Goal: Navigation & Orientation: Find specific page/section

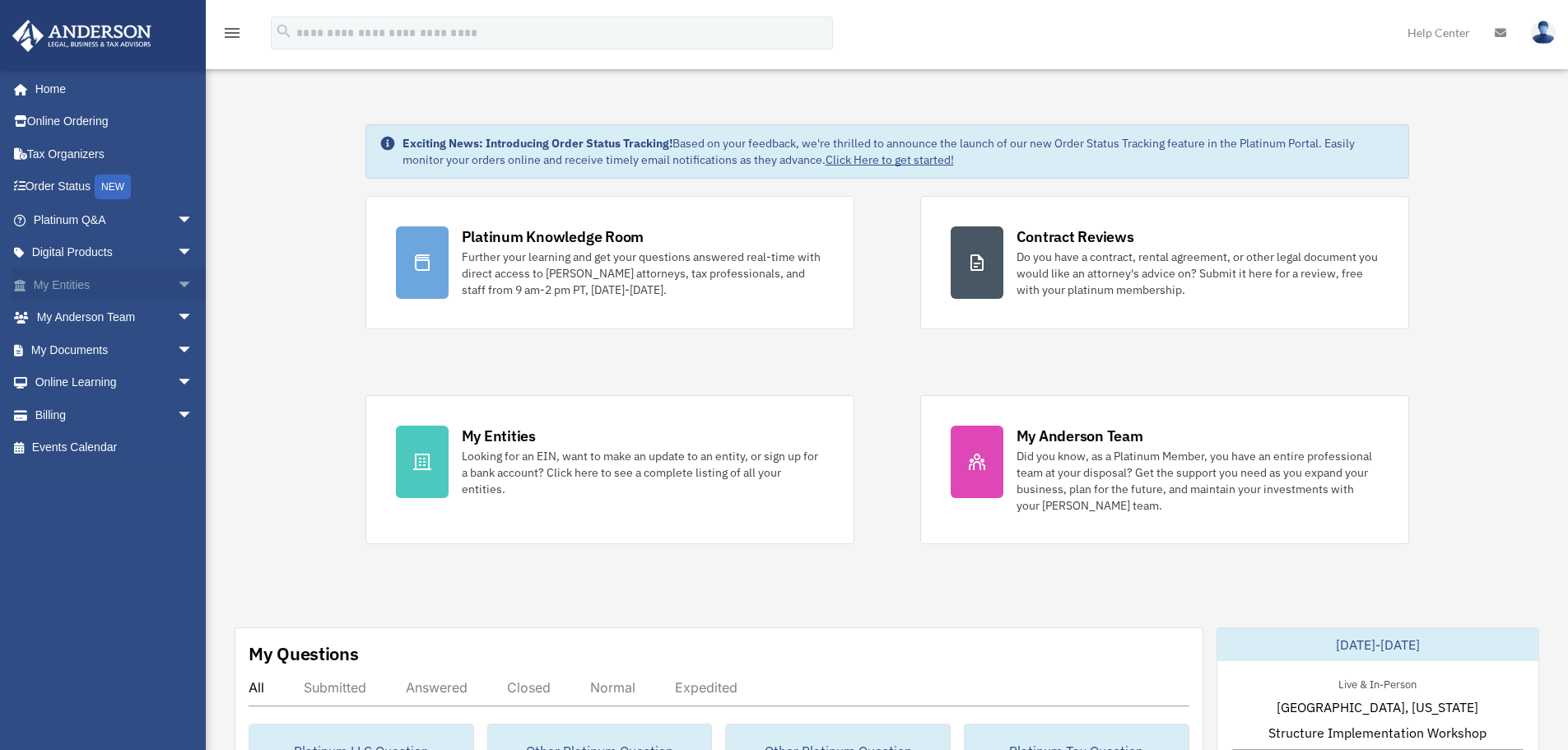
click at [82, 287] on link "My Entities arrow_drop_down" at bounding box center [115, 285] width 207 height 33
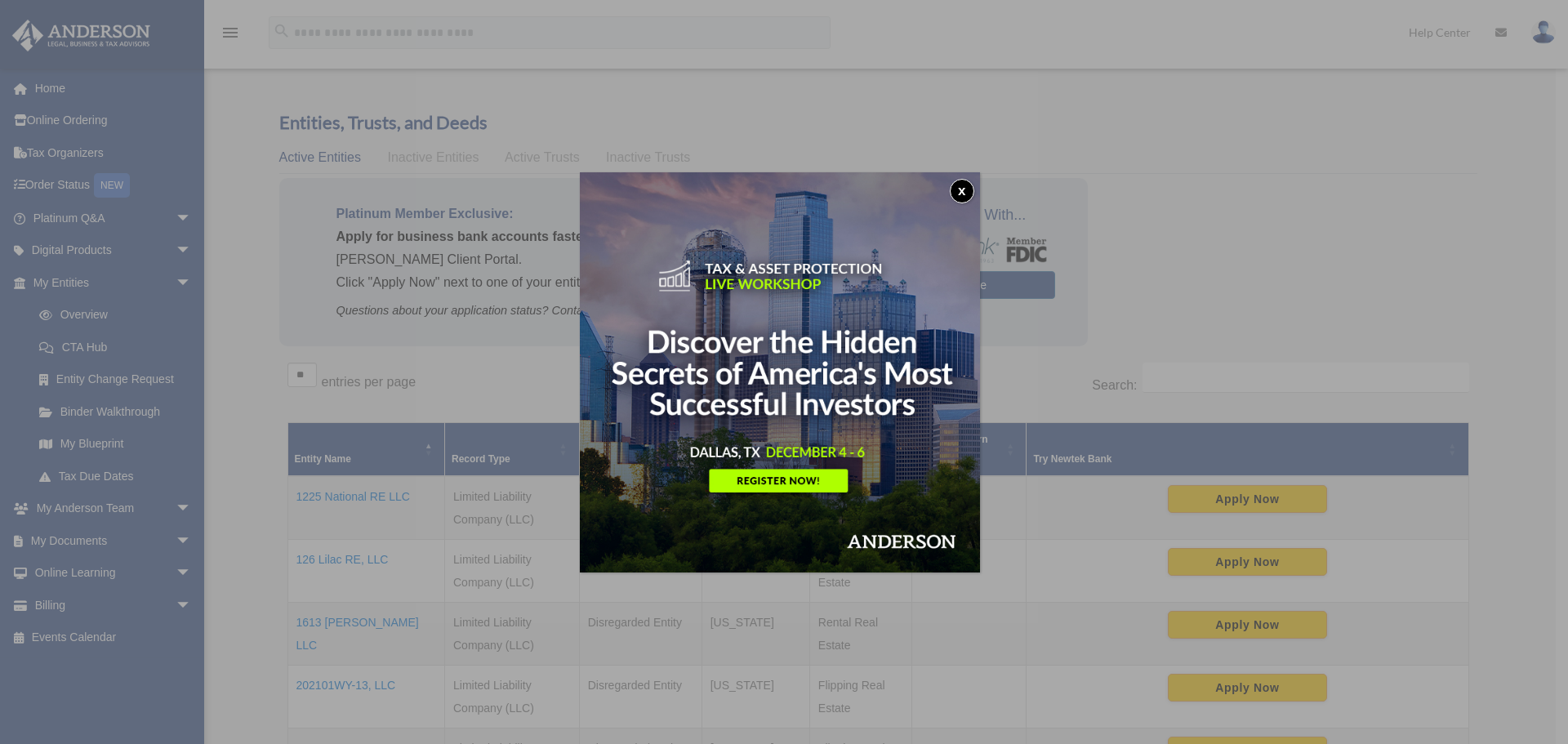
click at [966, 187] on button "x" at bounding box center [962, 191] width 24 height 24
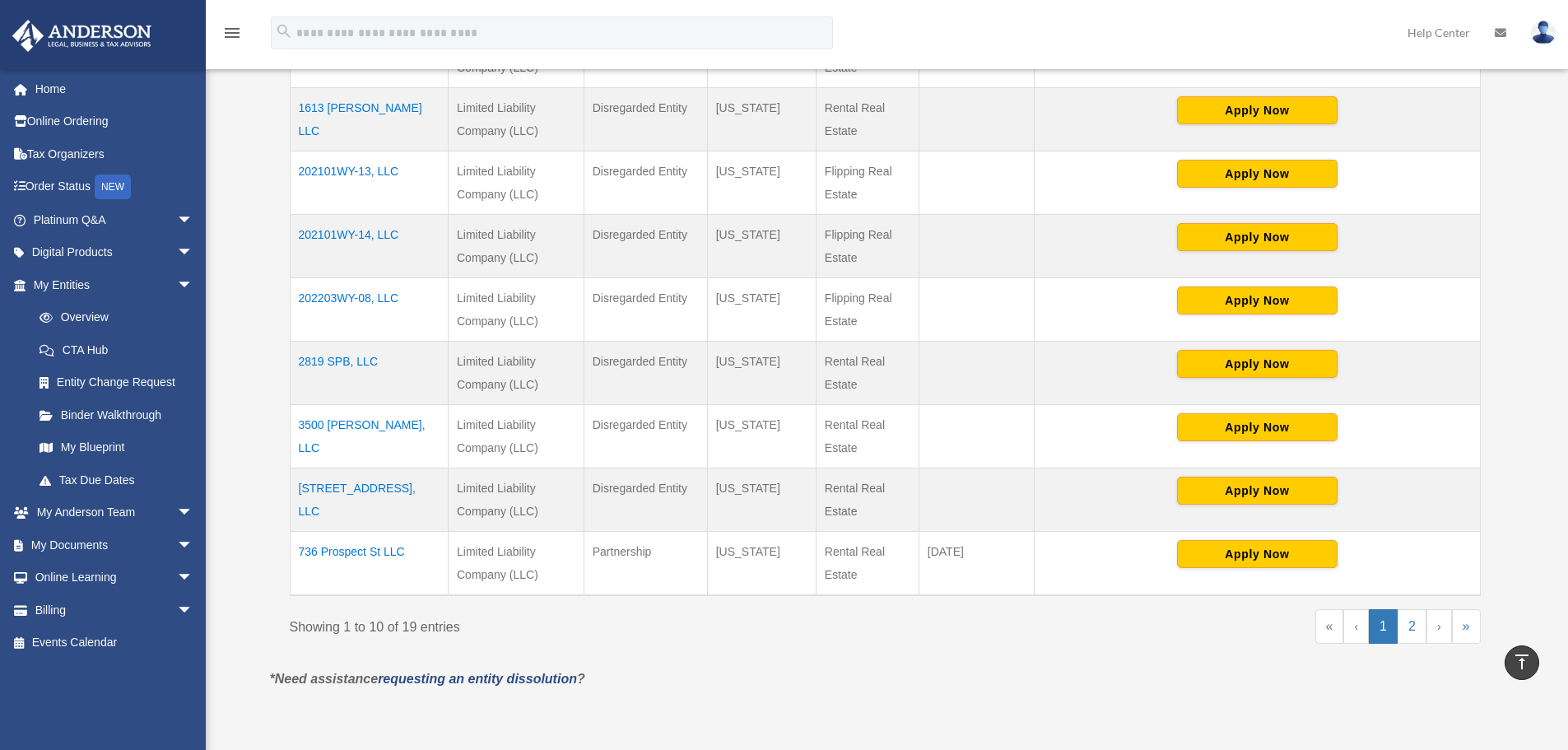
scroll to position [576, 0]
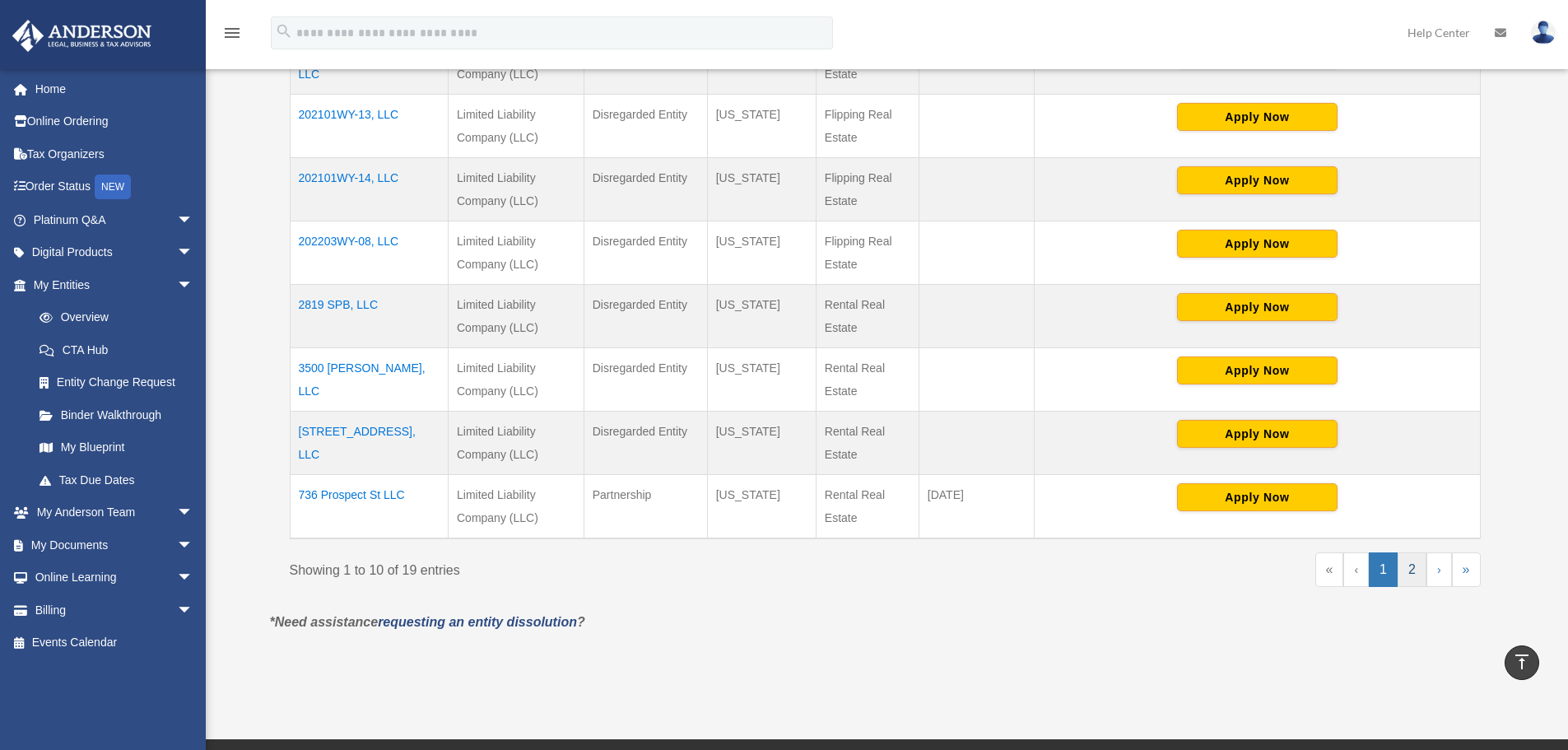
click at [1411, 570] on link "2" at bounding box center [1412, 570] width 29 height 35
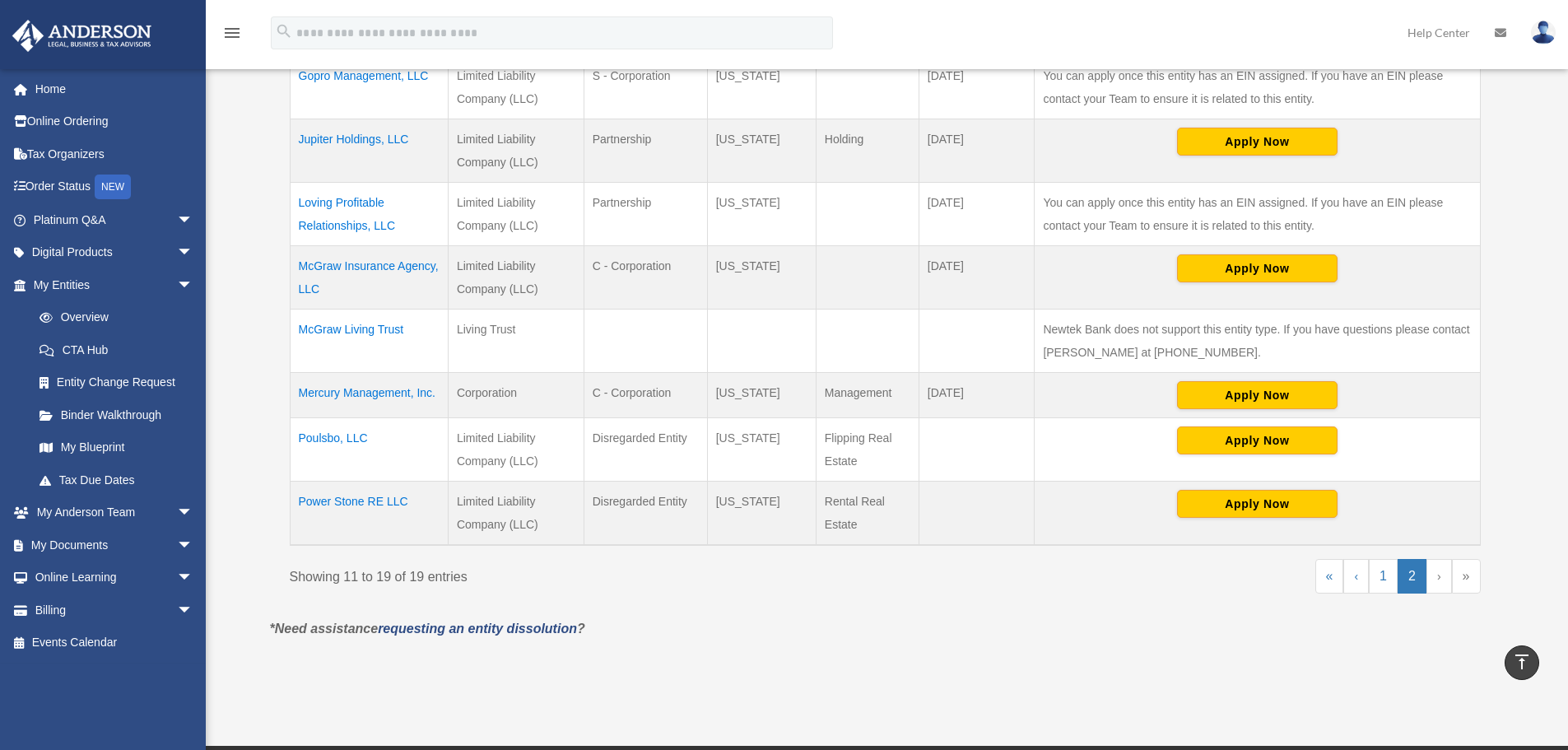
scroll to position [494, 0]
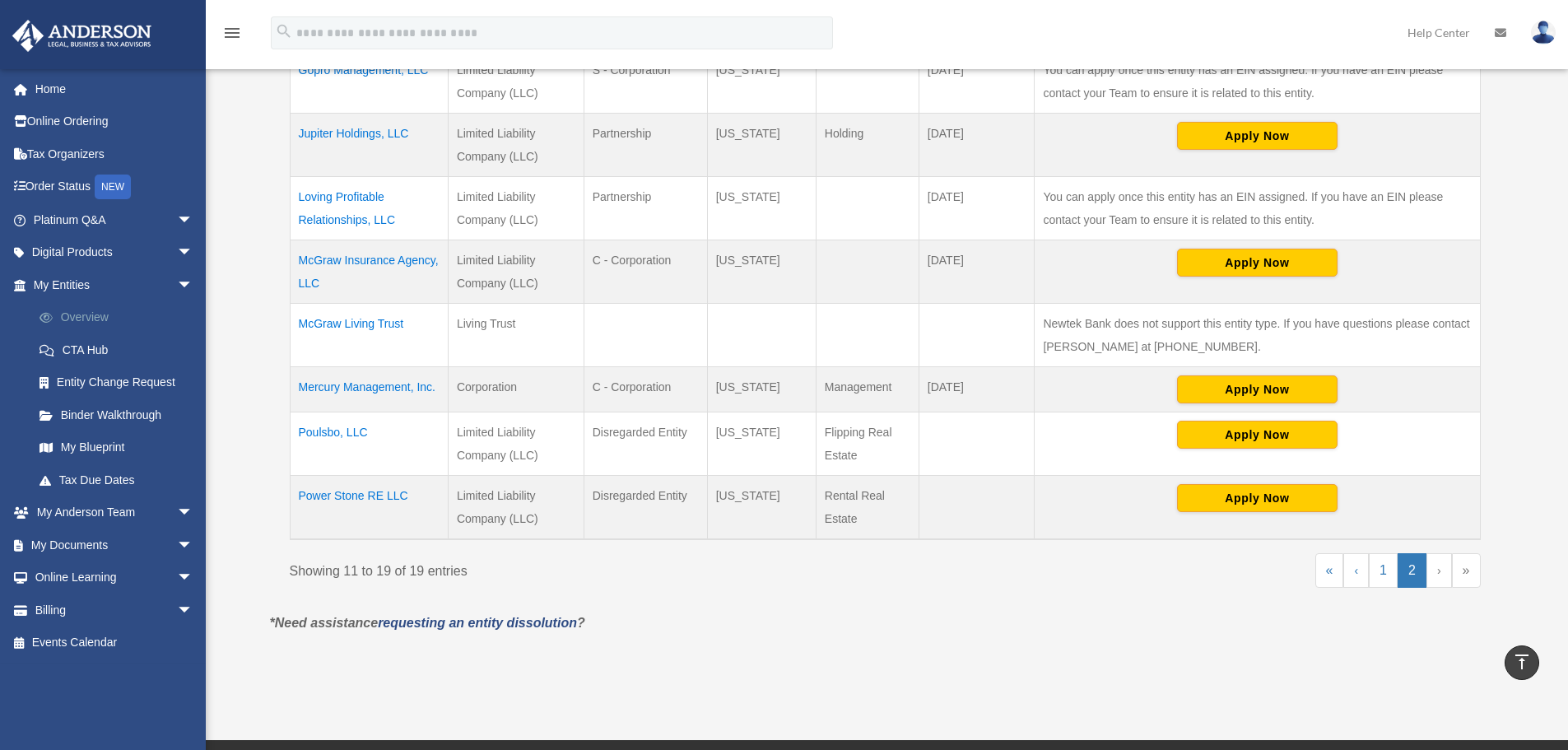
click at [86, 318] on link "Overview" at bounding box center [121, 318] width 195 height 33
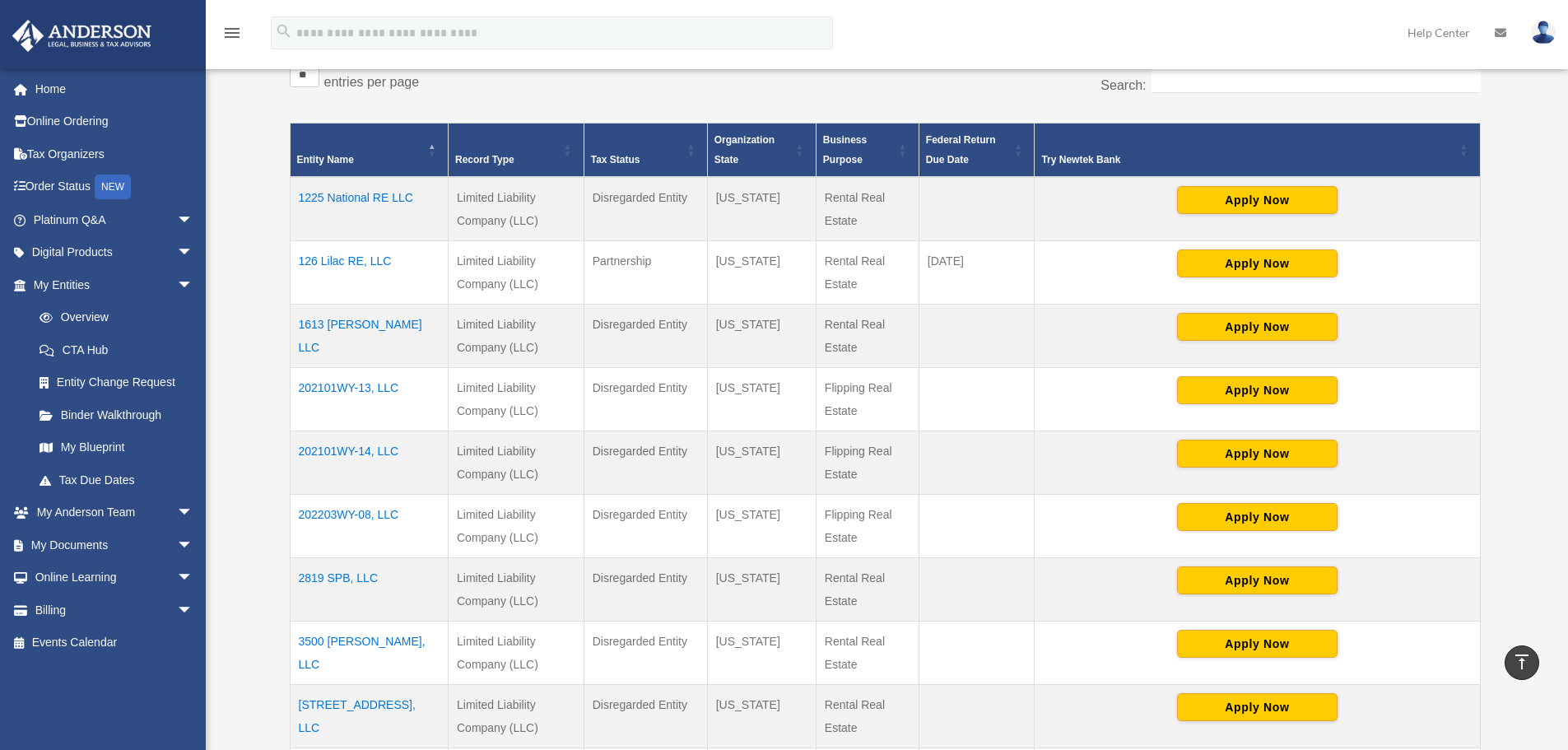
scroll to position [298, 0]
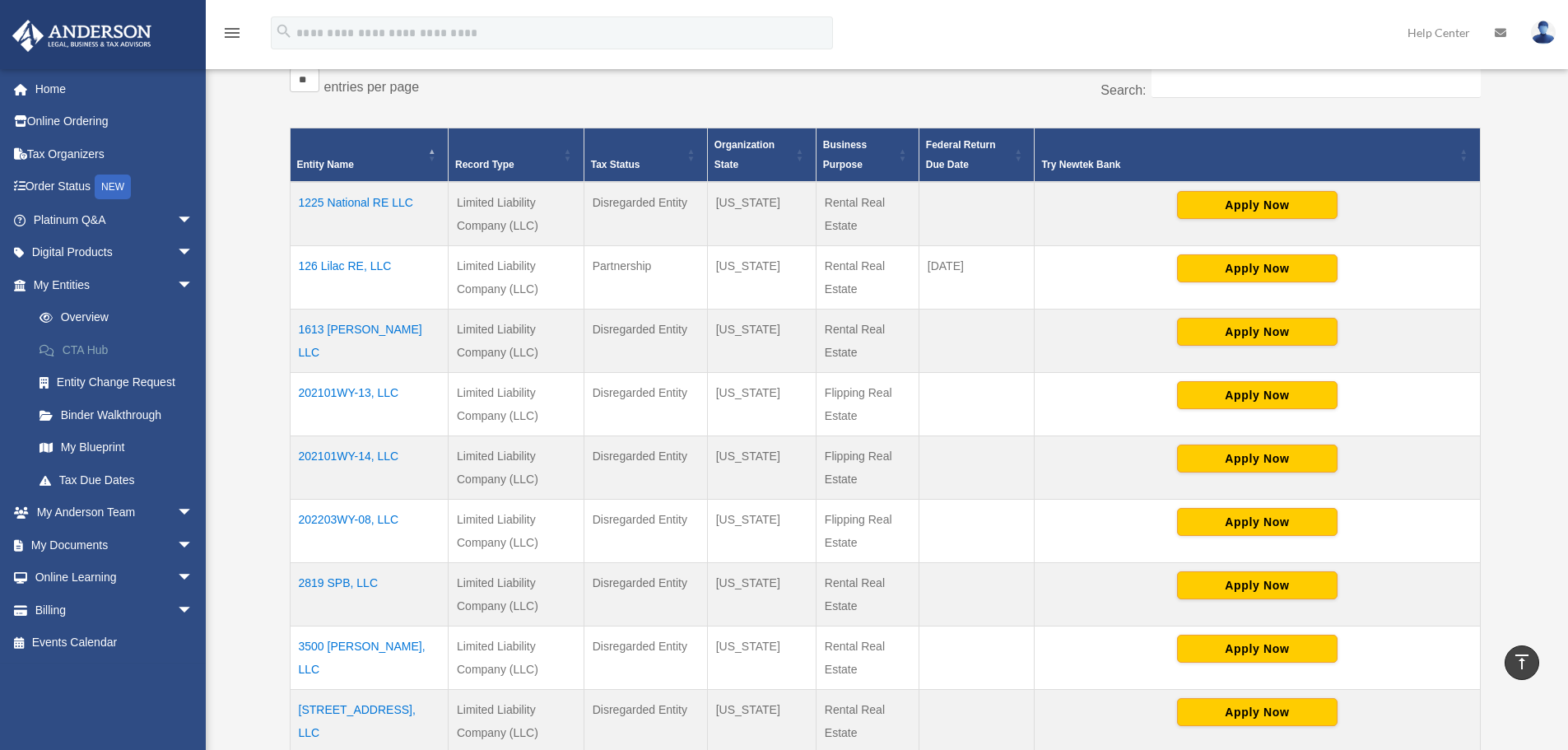
click at [95, 352] on link "CTA Hub" at bounding box center [121, 350] width 195 height 33
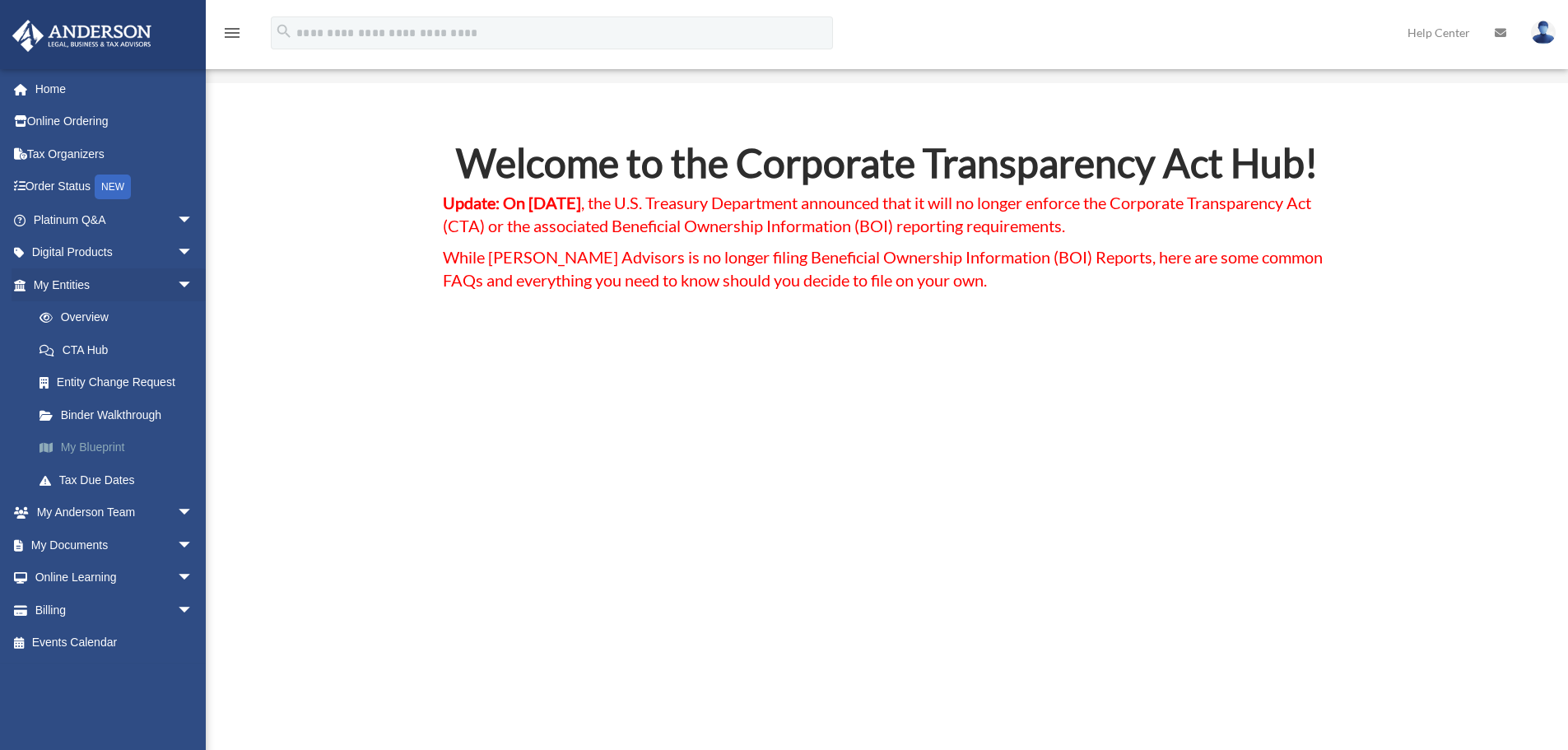
click at [111, 447] on link "My Blueprint" at bounding box center [121, 447] width 195 height 33
